Goal: Information Seeking & Learning: Learn about a topic

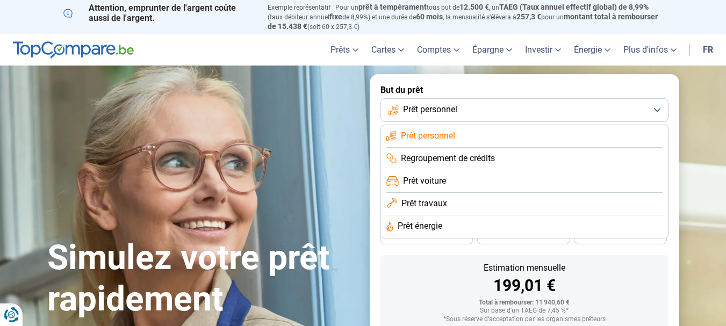
click at [413, 287] on div "199,01 €" at bounding box center [524, 286] width 271 height 16
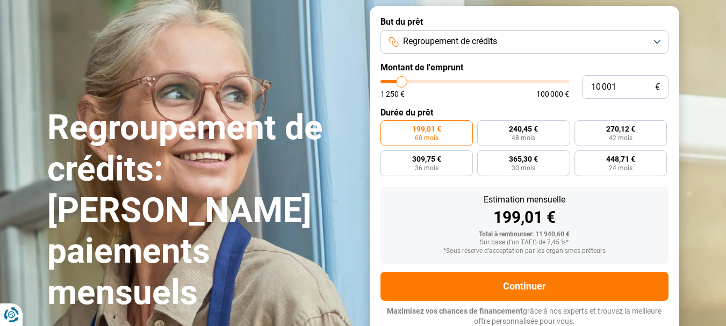
click at [467, 37] on span "Regroupement de crédits" at bounding box center [450, 41] width 94 height 12
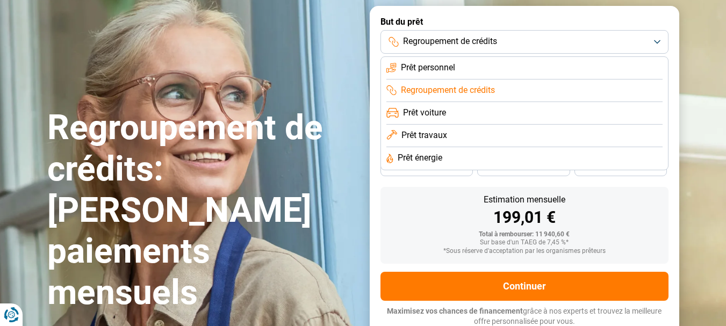
click at [467, 37] on span "Regroupement de crédits" at bounding box center [450, 41] width 94 height 12
